Goal: Task Accomplishment & Management: Manage account settings

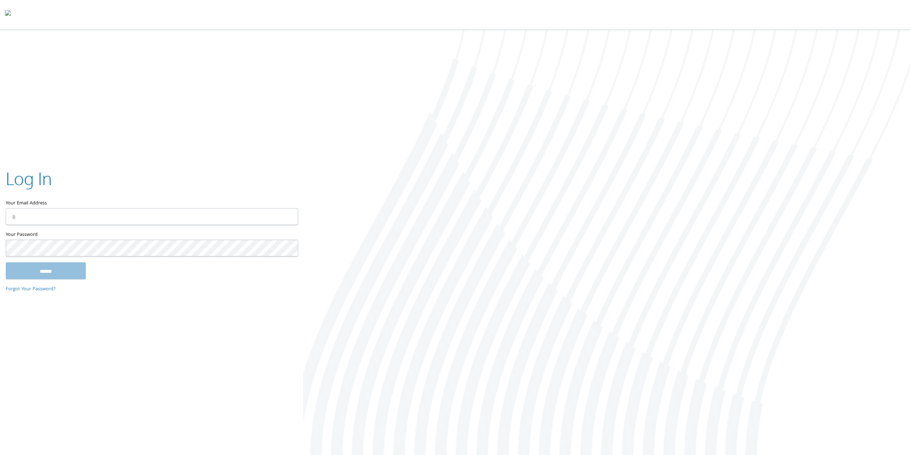
type input "**********"
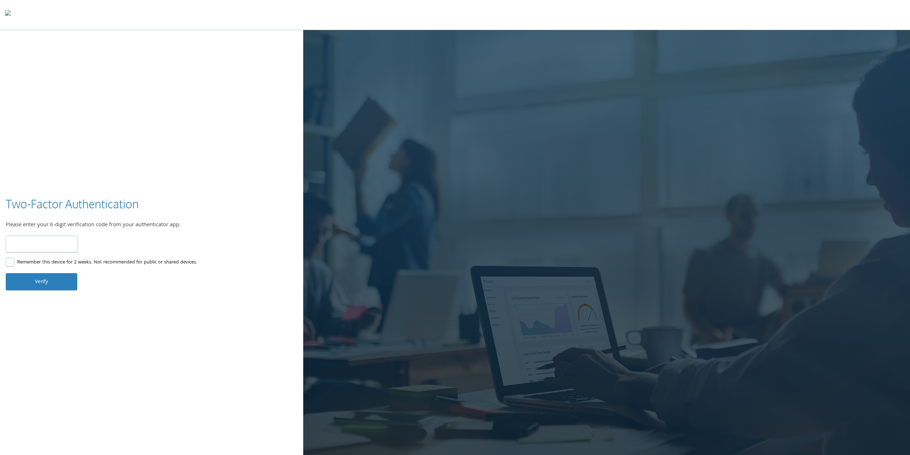
click at [17, 263] on label "Remember this device for 2 weeks. Not recommended for public or shared devices." at bounding box center [101, 262] width 191 height 9
click at [50, 248] on input "number" at bounding box center [42, 243] width 72 height 17
type input "******"
